Goal: Information Seeking & Learning: Learn about a topic

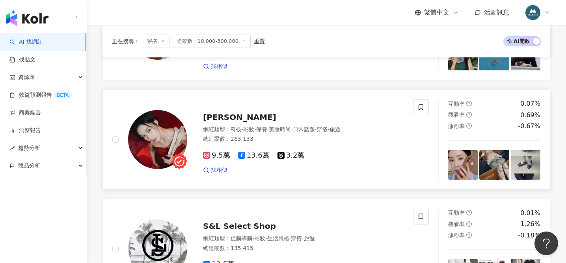
scroll to position [1326, 0]
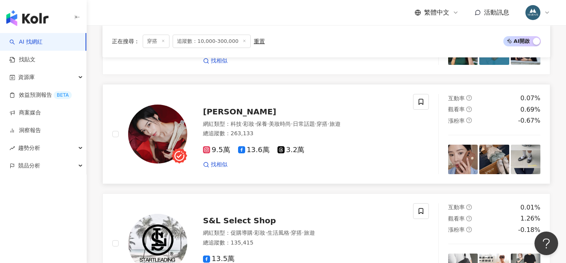
click at [215, 111] on span "[PERSON_NAME]" at bounding box center [239, 111] width 73 height 9
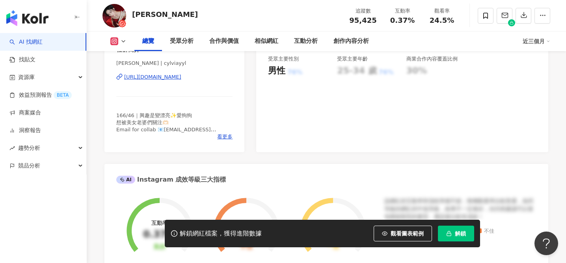
scroll to position [172, 0]
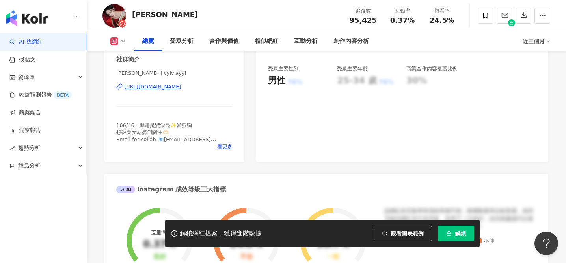
click at [181, 85] on div "https://www.instagram.com/cylviayyl/" at bounding box center [152, 86] width 57 height 7
click at [447, 236] on icon "button" at bounding box center [449, 234] width 6 height 6
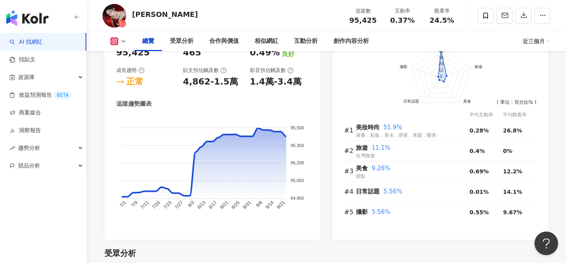
scroll to position [493, 0]
